Goal: Transaction & Acquisition: Purchase product/service

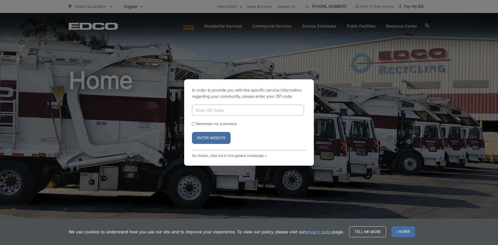
click at [211, 110] on input "Enter ZIP Code" at bounding box center [248, 110] width 112 height 11
type input "92024"
click at [194, 124] on input "Remember my preference" at bounding box center [193, 123] width 3 height 3
checkbox input "true"
click at [207, 136] on button "Enter Website" at bounding box center [211, 138] width 39 height 12
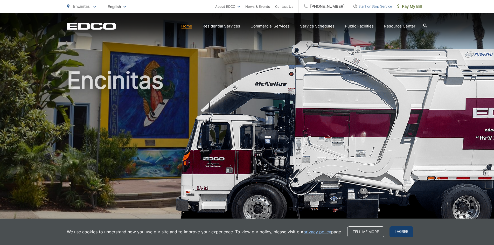
click at [401, 232] on span "I agree" at bounding box center [401, 231] width 24 height 11
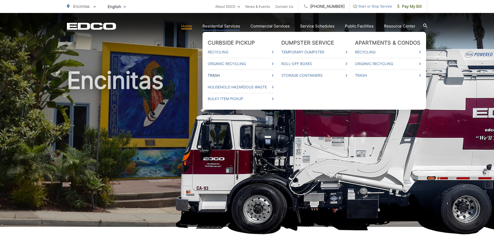
click at [273, 74] on icon at bounding box center [273, 75] width 2 height 3
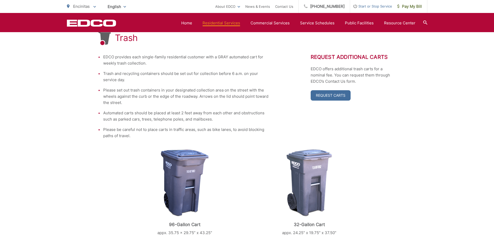
scroll to position [181, 0]
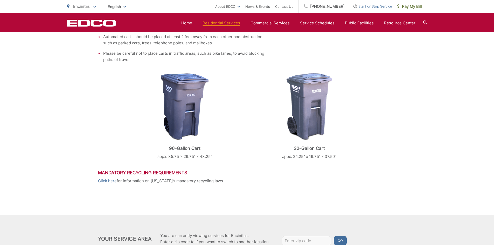
click at [80, 7] on span "Encinitas" at bounding box center [81, 6] width 17 height 5
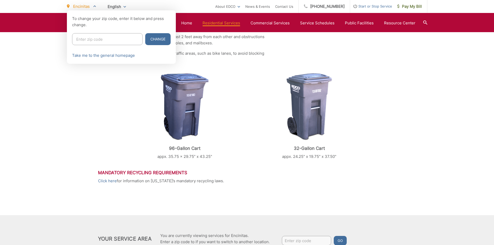
click at [89, 38] on input "Enter zip code" at bounding box center [107, 39] width 70 height 12
click at [84, 39] on input "Enter zip code" at bounding box center [107, 39] width 70 height 12
type input "92024"
click at [146, 40] on button "Change" at bounding box center [157, 39] width 25 height 12
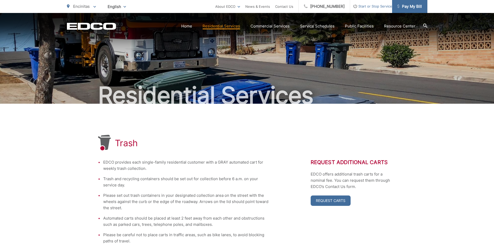
click at [411, 7] on span "Pay My Bill" at bounding box center [409, 6] width 25 height 6
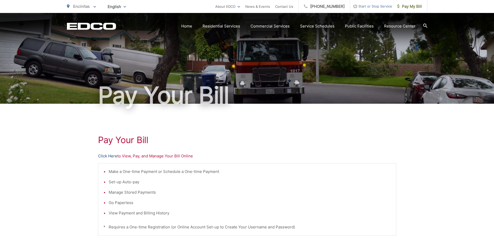
click at [105, 155] on link "Click Here" at bounding box center [107, 156] width 19 height 6
